Goal: Task Accomplishment & Management: Manage account settings

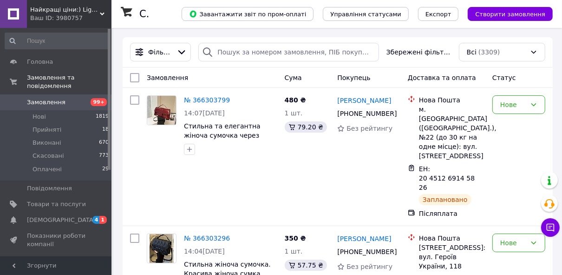
click at [83, 98] on span "Замовлення" at bounding box center [56, 102] width 59 height 8
click at [57, 98] on span "Замовлення" at bounding box center [46, 102] width 39 height 8
click at [58, 98] on span "Замовлення" at bounding box center [46, 102] width 39 height 8
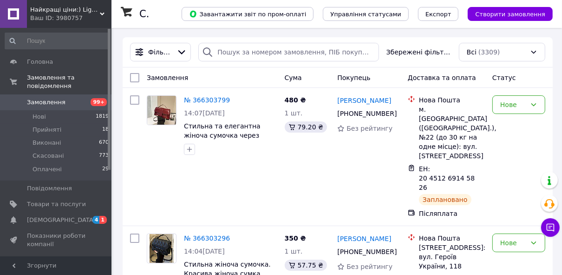
click at [69, 98] on span "Замовлення" at bounding box center [56, 102] width 59 height 8
click at [71, 98] on span "Замовлення" at bounding box center [56, 102] width 59 height 8
click at [67, 98] on span "Замовлення" at bounding box center [56, 102] width 59 height 8
click at [69, 98] on span "Замовлення" at bounding box center [56, 102] width 59 height 8
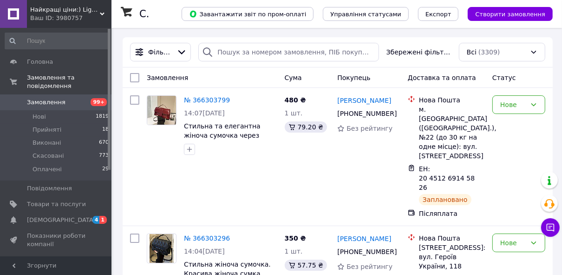
click at [70, 98] on span "Замовлення" at bounding box center [56, 102] width 59 height 8
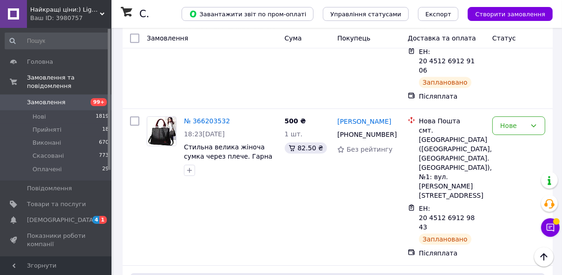
scroll to position [1958, 0]
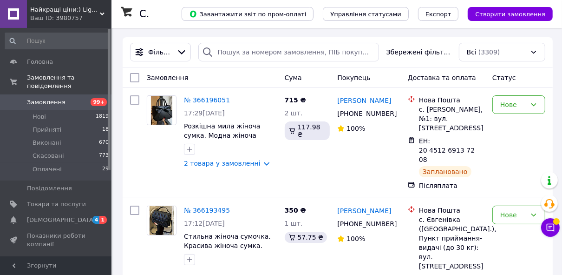
click at [198, 100] on link "№ 366196051" at bounding box center [207, 99] width 46 height 7
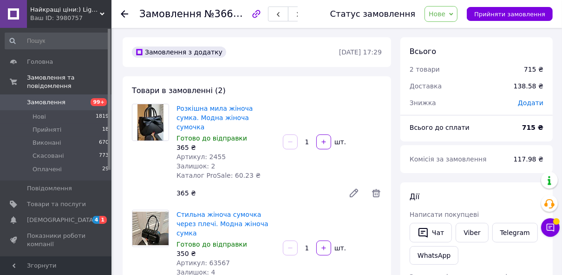
scroll to position [149, 0]
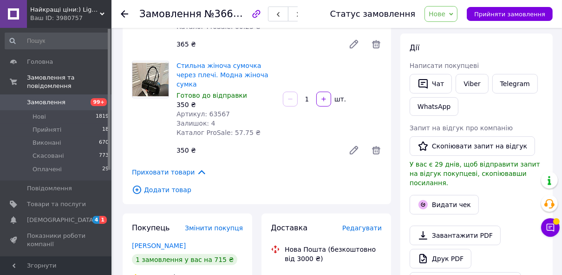
click at [52, 98] on span "Замовлення" at bounding box center [46, 102] width 39 height 8
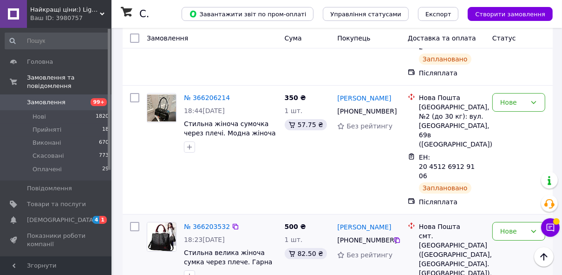
scroll to position [2065, 0]
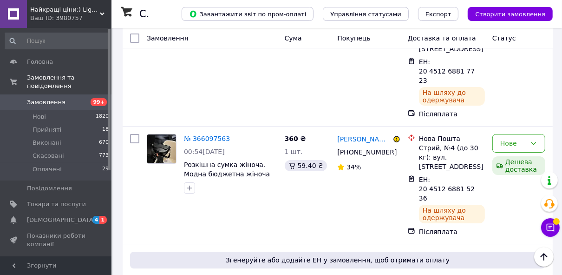
scroll to position [2058, 0]
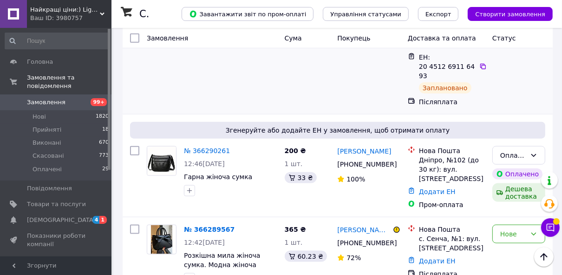
scroll to position [595, 0]
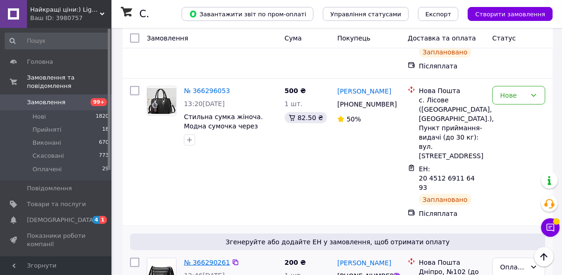
click at [195, 258] on link "№ 366290261" at bounding box center [207, 261] width 46 height 7
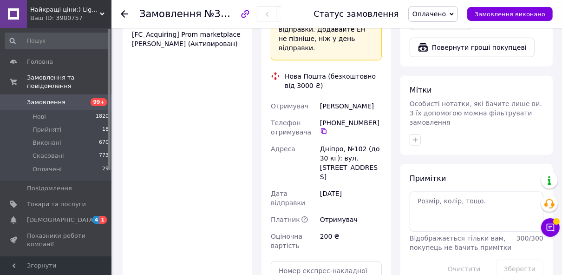
scroll to position [711, 0]
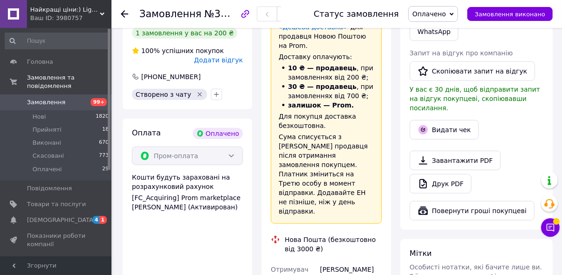
scroll to position [563, 0]
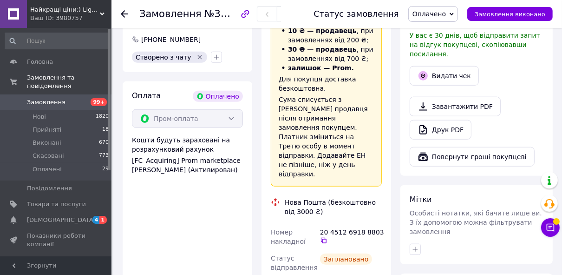
click at [74, 98] on span "Замовлення" at bounding box center [56, 102] width 59 height 8
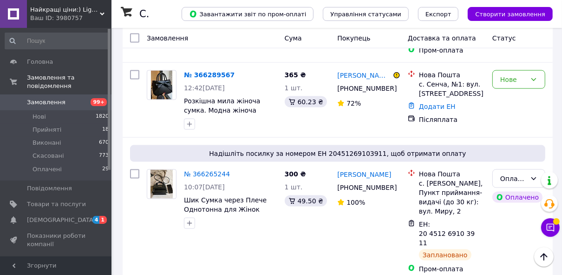
scroll to position [743, 0]
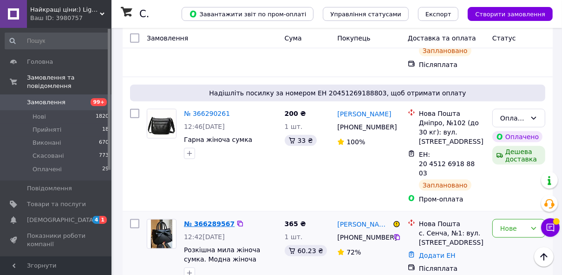
click at [218, 220] on link "№ 366289567" at bounding box center [209, 223] width 51 height 7
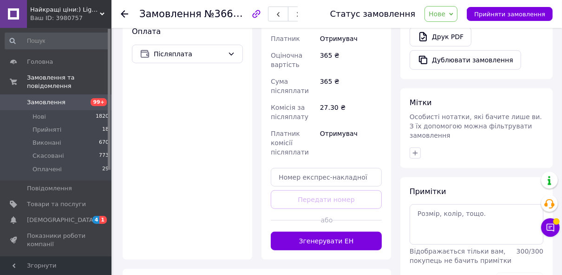
scroll to position [408, 0]
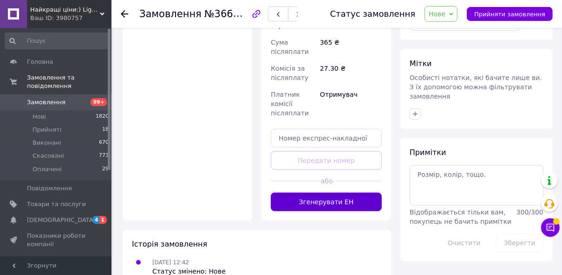
click at [357, 192] on button "Згенерувати ЕН" at bounding box center [326, 201] width 111 height 19
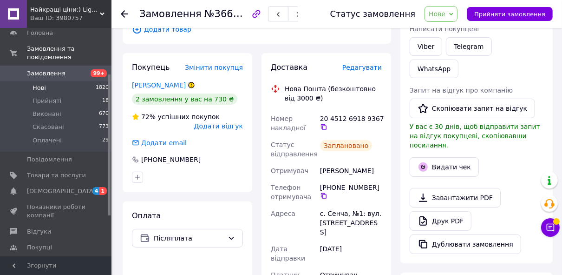
scroll to position [0, 0]
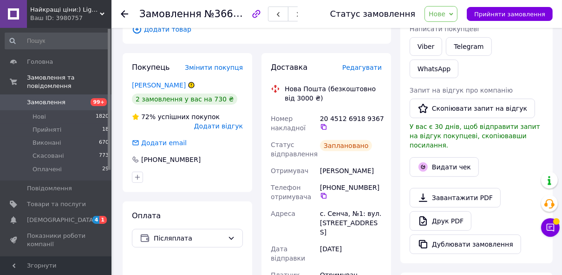
click at [78, 98] on span "Замовлення" at bounding box center [56, 102] width 59 height 8
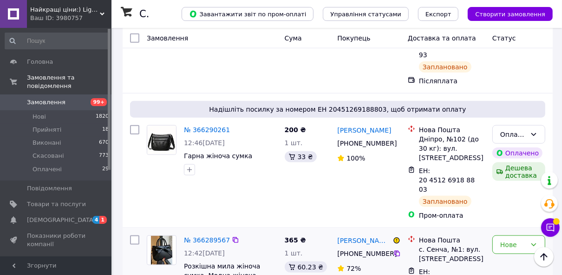
scroll to position [655, 0]
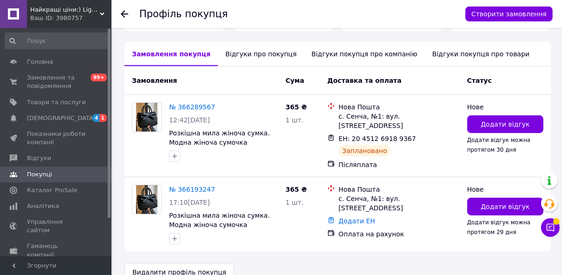
scroll to position [206, 0]
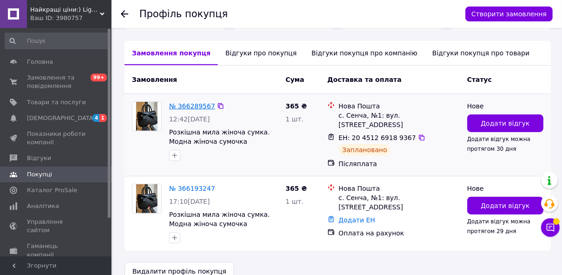
click at [187, 102] on link "№ 366289567" at bounding box center [192, 105] width 46 height 7
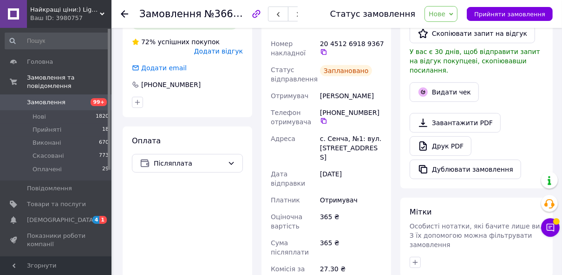
scroll to position [186, 0]
